Goal: Transaction & Acquisition: Purchase product/service

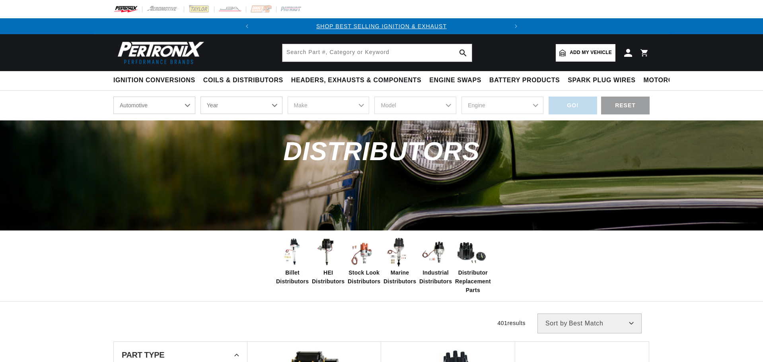
click at [261, 106] on select "Year [DATE] 2025 2024 2023 2022 2021 2020 2019 2018 2017 2016 2015 2014 2013 20…" at bounding box center [241, 106] width 82 height 18
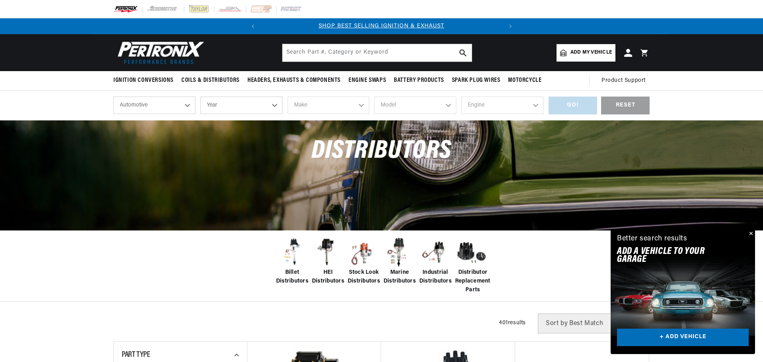
click at [329, 278] on span "HEI Distributors" at bounding box center [328, 277] width 32 height 18
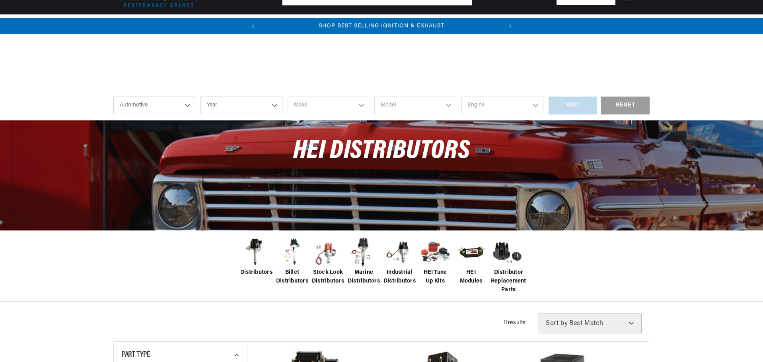
scroll to position [317, 0]
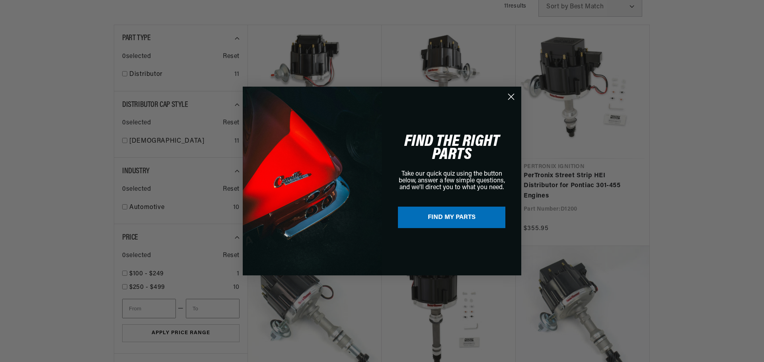
click at [516, 101] on circle "Close dialog" at bounding box center [510, 96] width 13 height 13
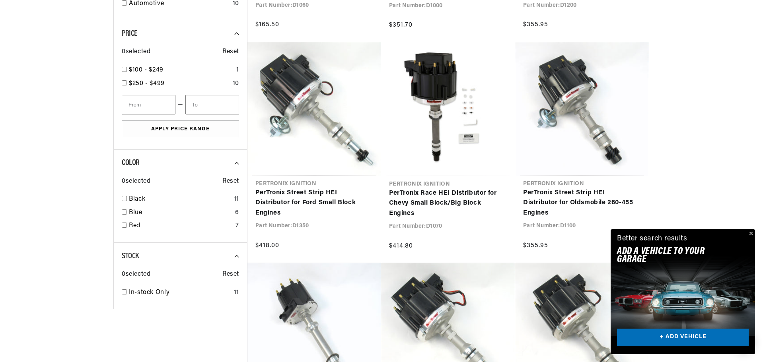
scroll to position [0, 241]
click at [750, 233] on button "Close" at bounding box center [750, 235] width 10 height 10
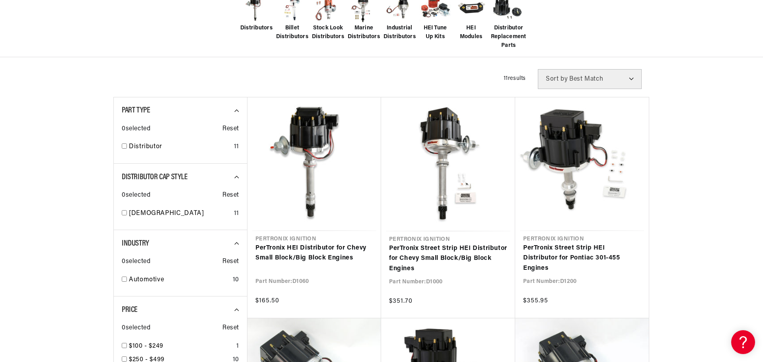
scroll to position [0, 0]
